Goal: Information Seeking & Learning: Check status

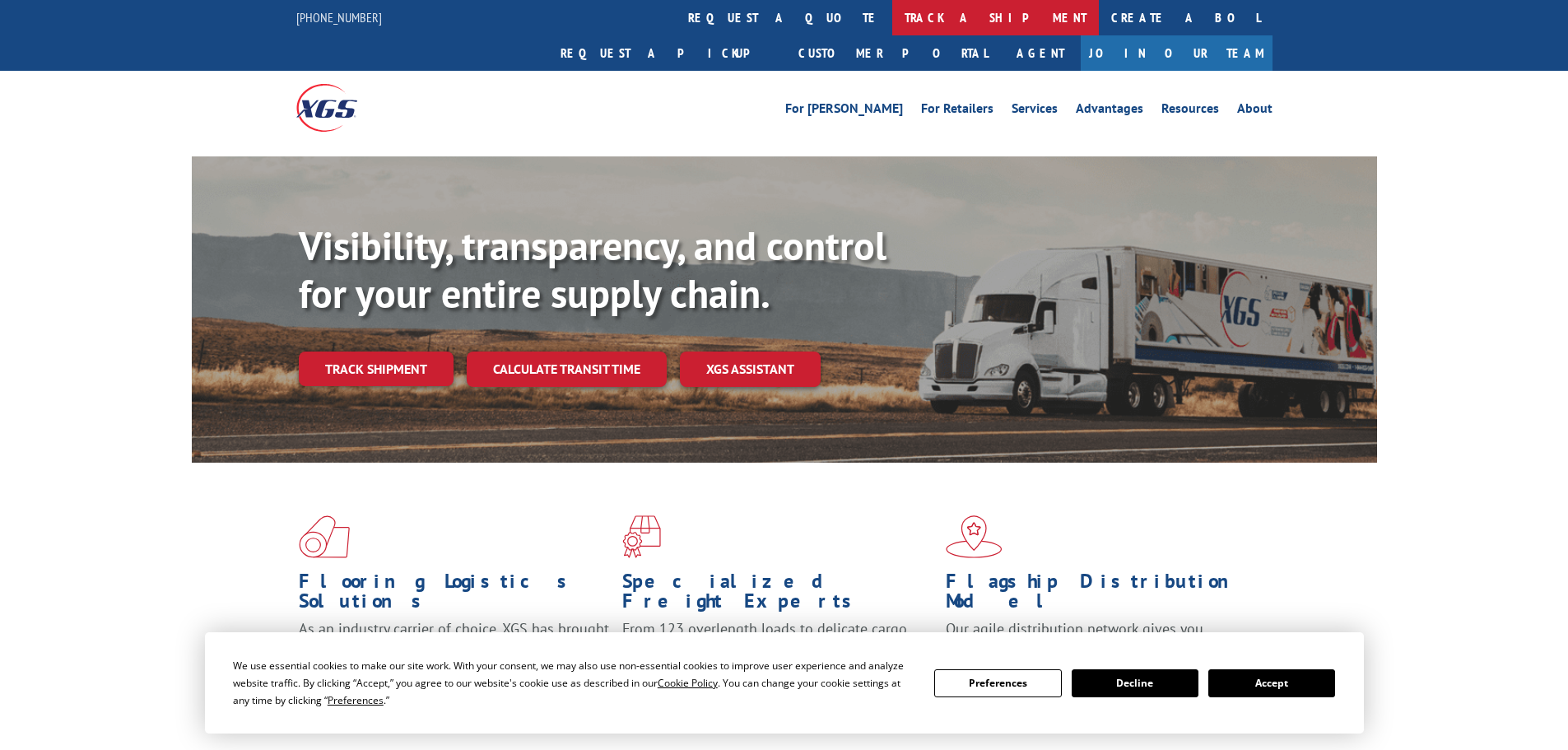
click at [892, 24] on link "track a shipment" at bounding box center [995, 17] width 206 height 35
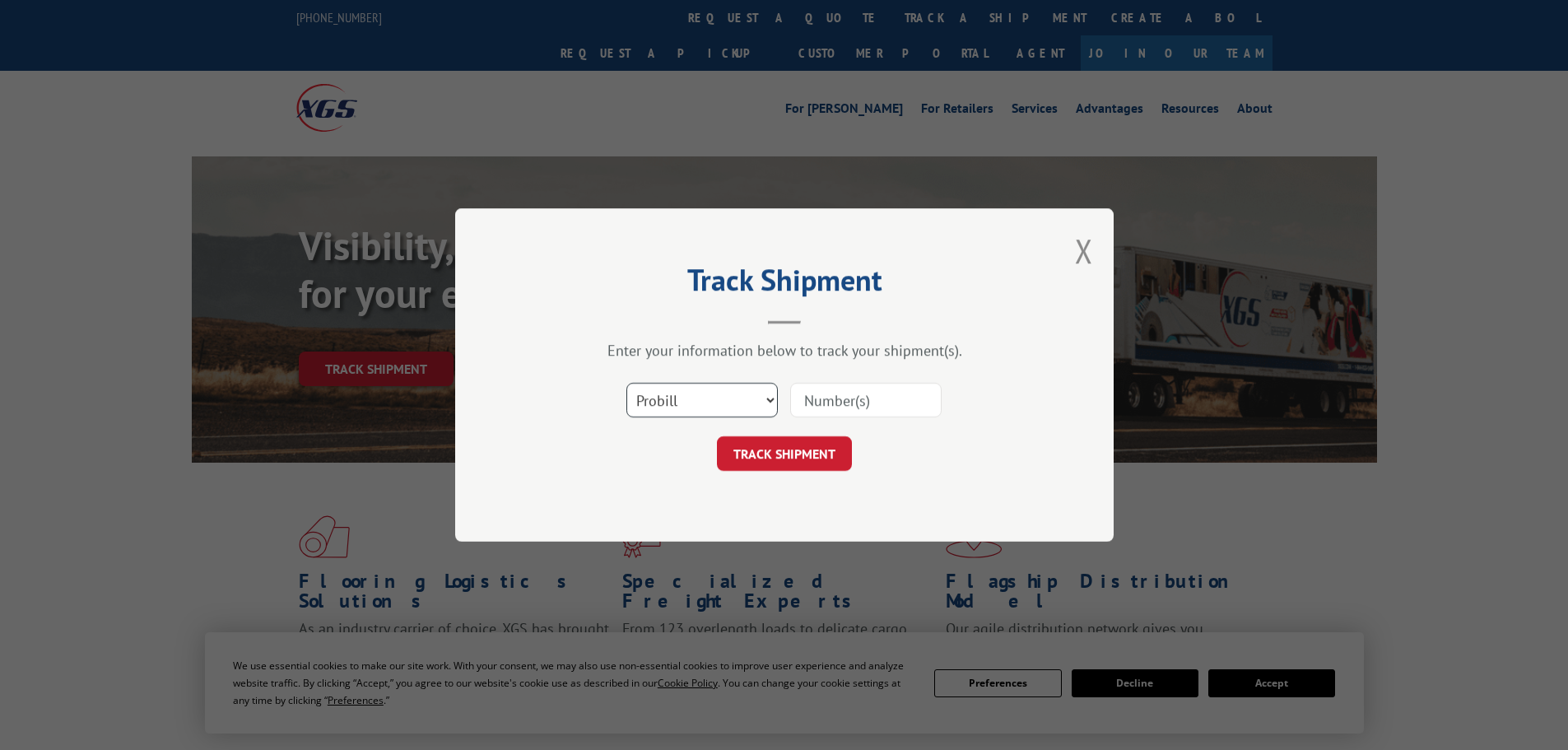
click at [669, 413] on select "Select category... Probill BOL PO" at bounding box center [701, 400] width 151 height 34
select select "bol"
click at [626, 383] on select "Select category... Probill BOL PO" at bounding box center [701, 400] width 151 height 34
click at [825, 402] on input at bounding box center [865, 400] width 151 height 34
paste input "6009828"
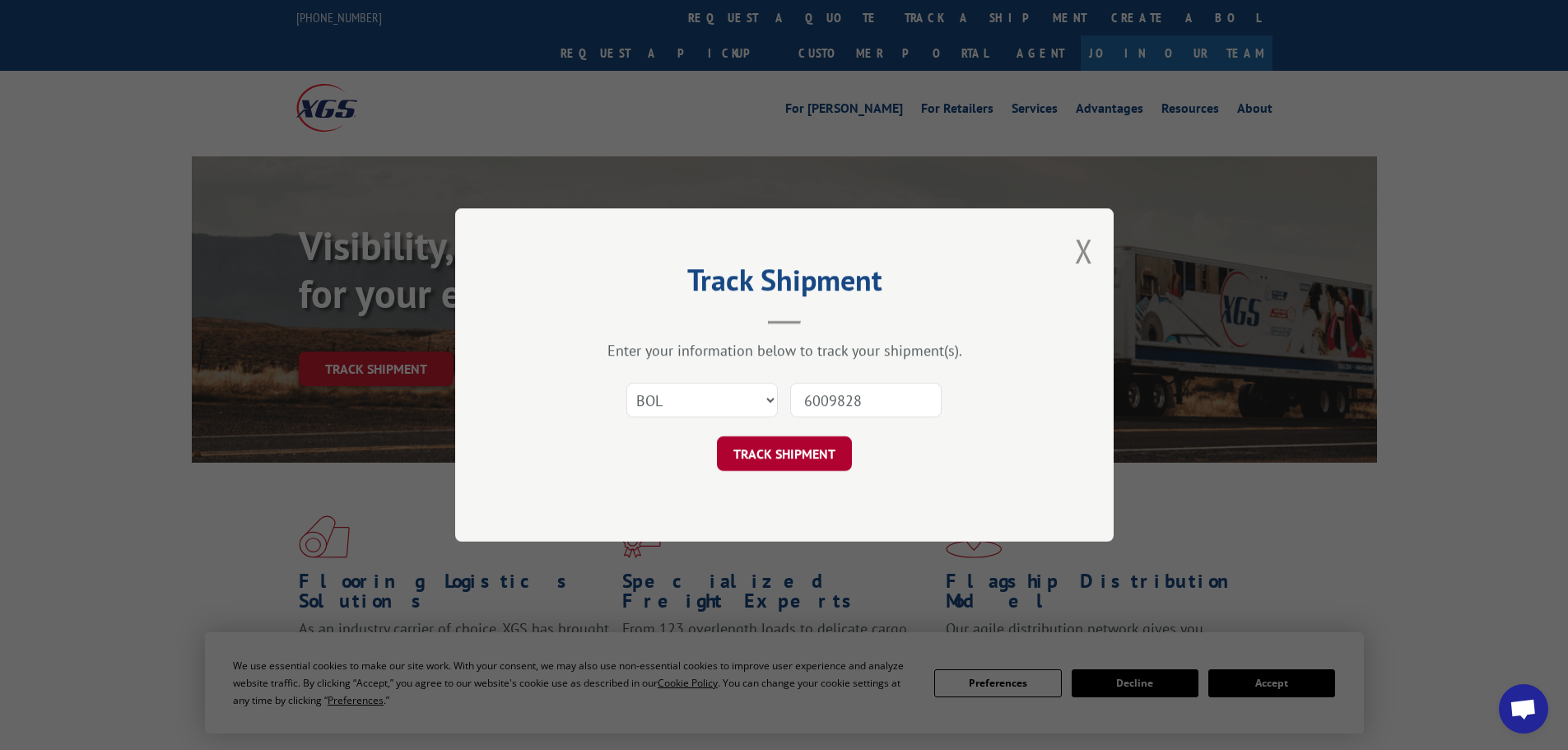
type input "6009828"
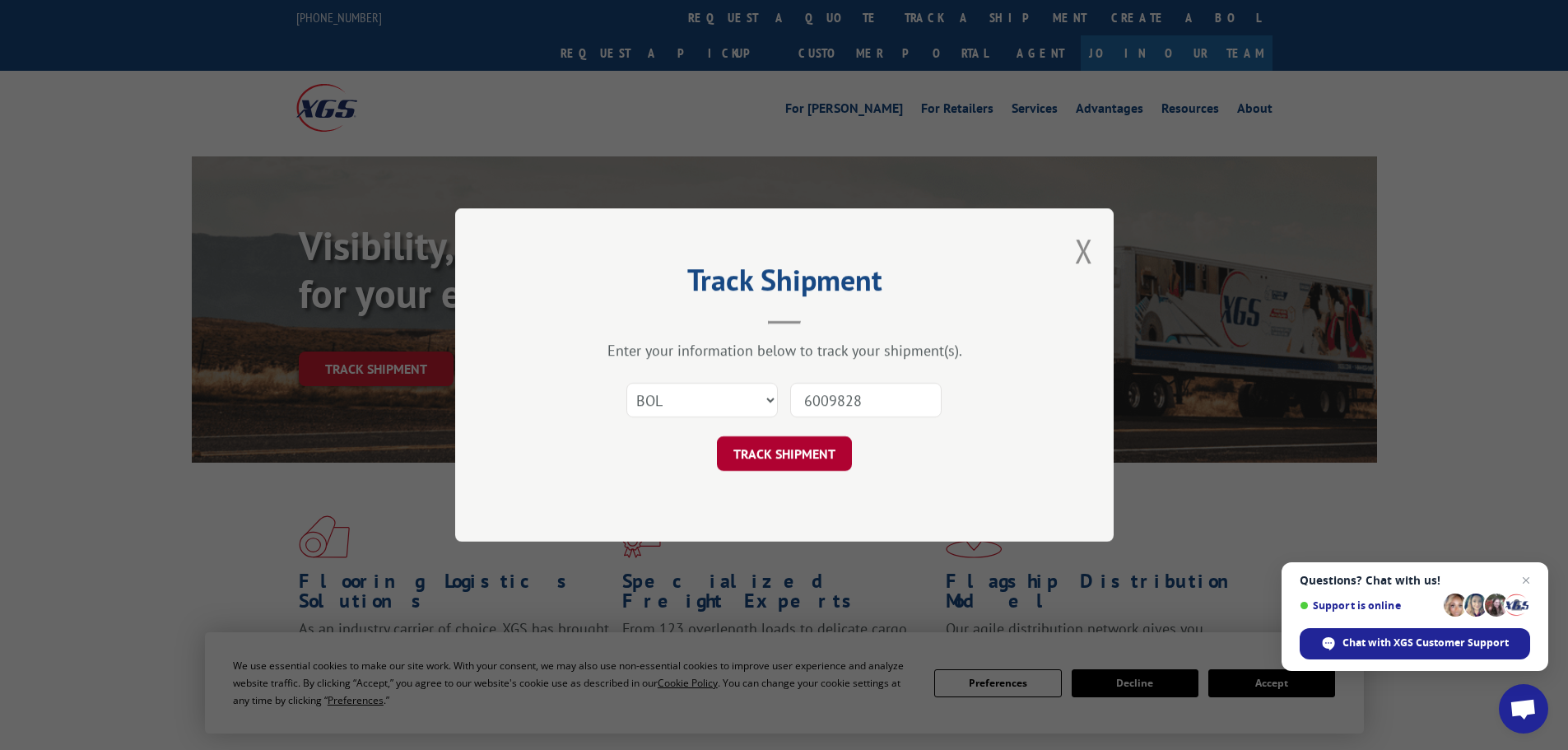
click at [772, 449] on button "TRACK SHIPMENT" at bounding box center [784, 453] width 135 height 34
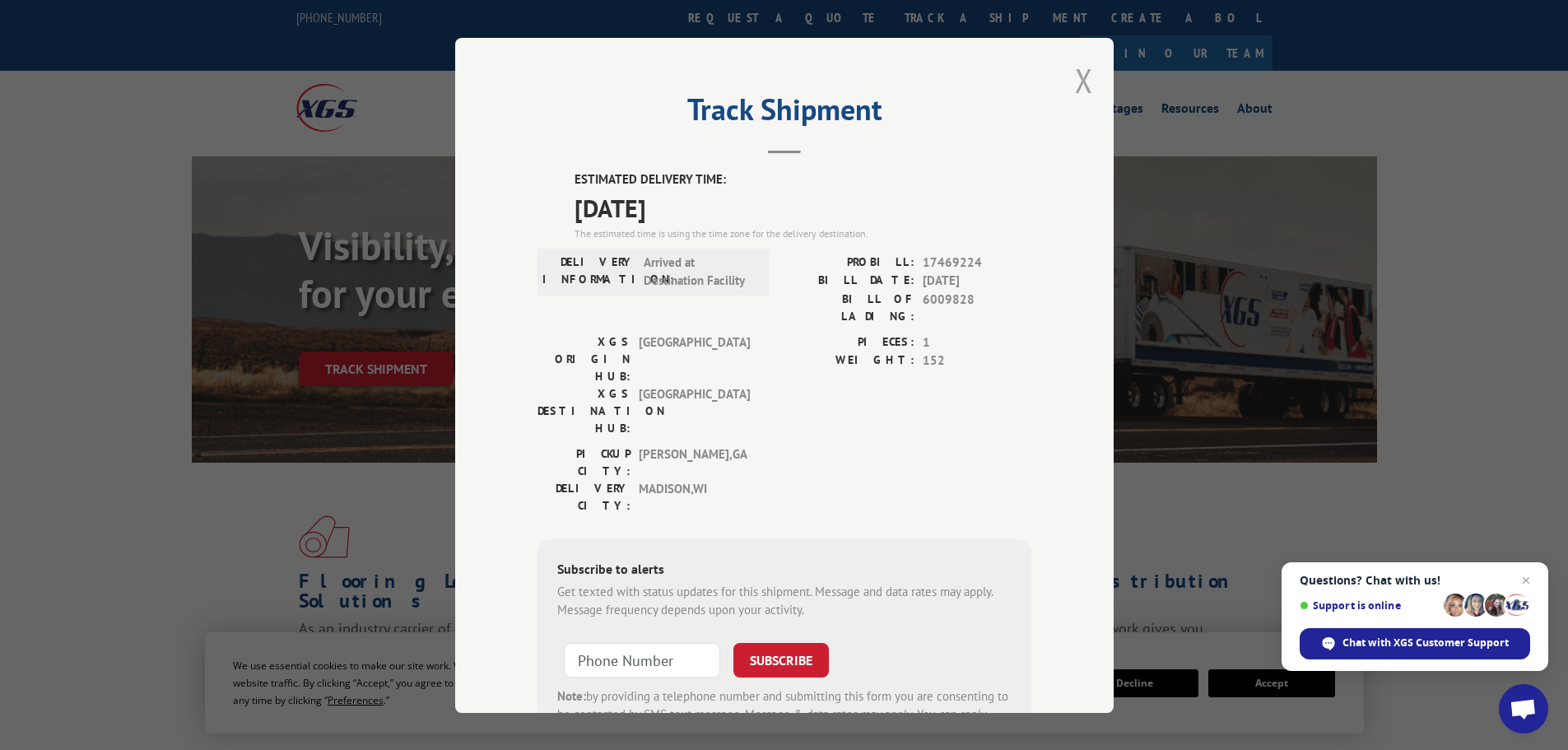
click at [1077, 75] on button "Close modal" at bounding box center [1084, 81] width 18 height 43
